Goal: Transaction & Acquisition: Purchase product/service

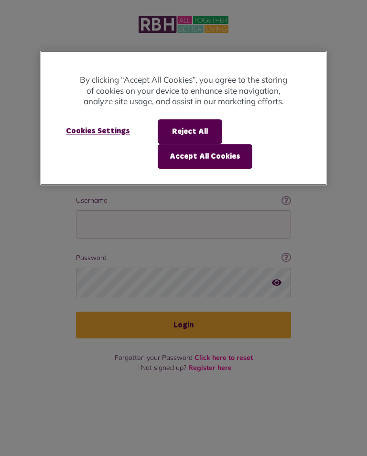
click at [199, 160] on button "Accept All Cookies" at bounding box center [205, 156] width 95 height 25
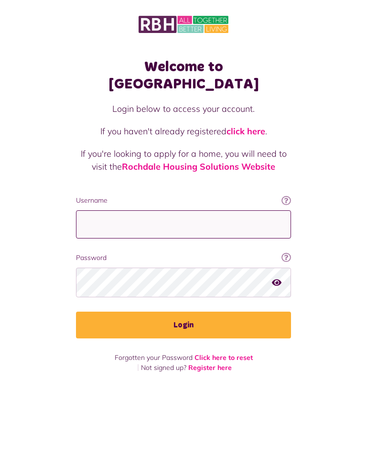
click at [181, 211] on input "Username" at bounding box center [183, 225] width 215 height 28
type input "**********"
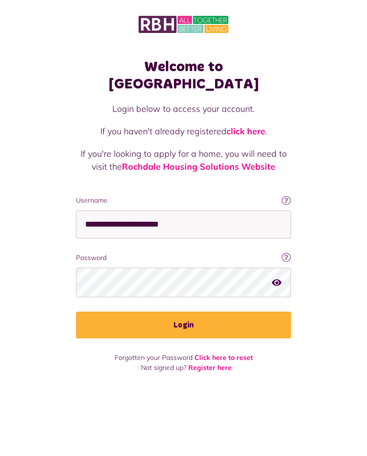
click at [191, 312] on button "Login" at bounding box center [183, 325] width 215 height 27
click at [189, 319] on button "Login" at bounding box center [183, 325] width 215 height 27
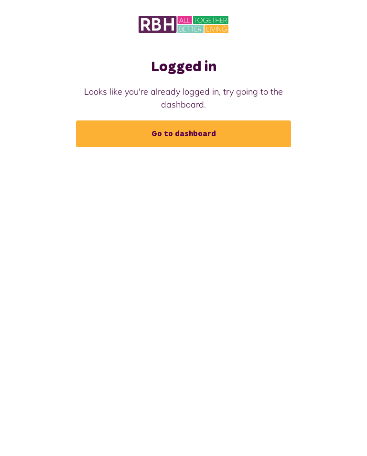
click at [191, 136] on link "Go to dashboard" at bounding box center [183, 134] width 215 height 27
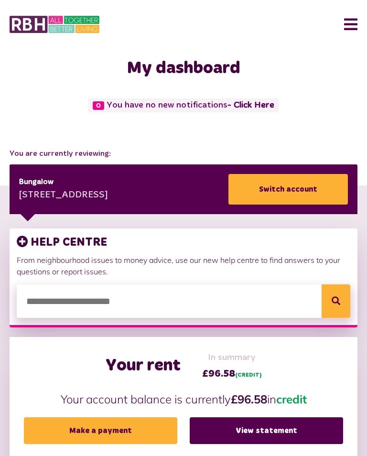
click at [121, 439] on link "Make a payment" at bounding box center [101, 431] width 154 height 27
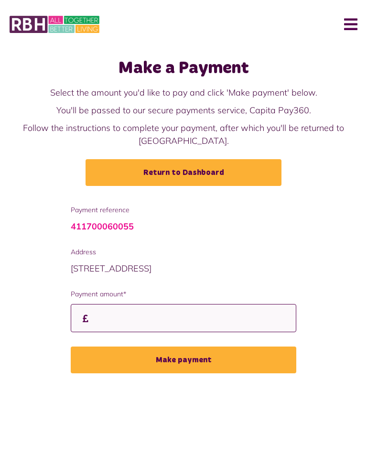
click at [152, 324] on input "Payment amount*" at bounding box center [184, 318] width 226 height 28
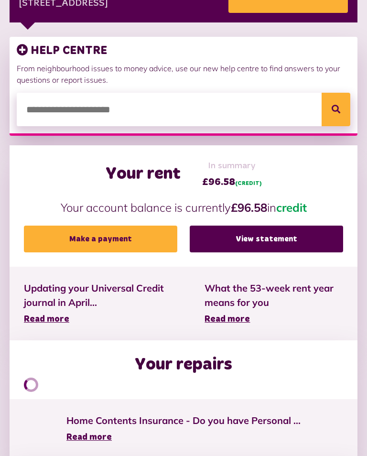
scroll to position [192, 0]
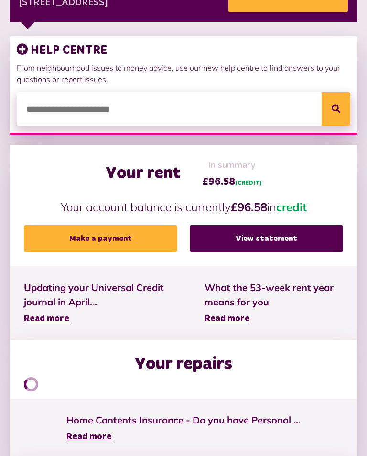
click at [109, 241] on link "Make a payment" at bounding box center [101, 238] width 154 height 27
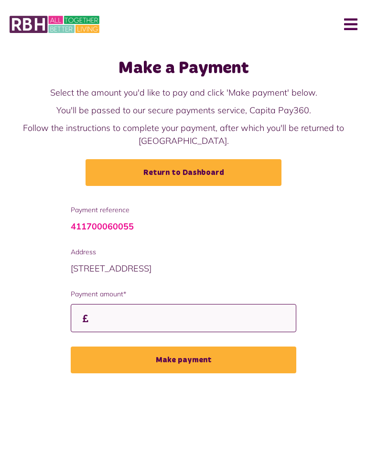
click at [129, 322] on input "Payment amount*" at bounding box center [184, 318] width 226 height 28
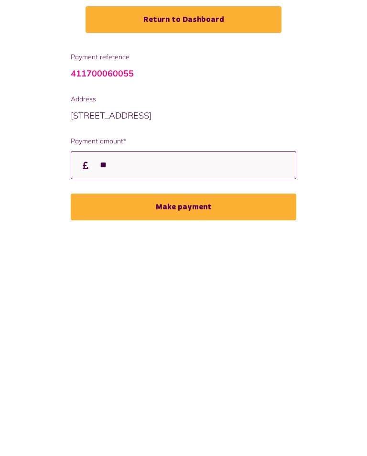
type input "**"
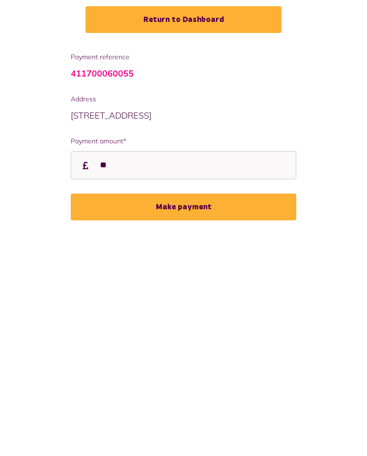
click at [195, 347] on button "Make payment" at bounding box center [184, 360] width 226 height 27
